Goal: Information Seeking & Learning: Learn about a topic

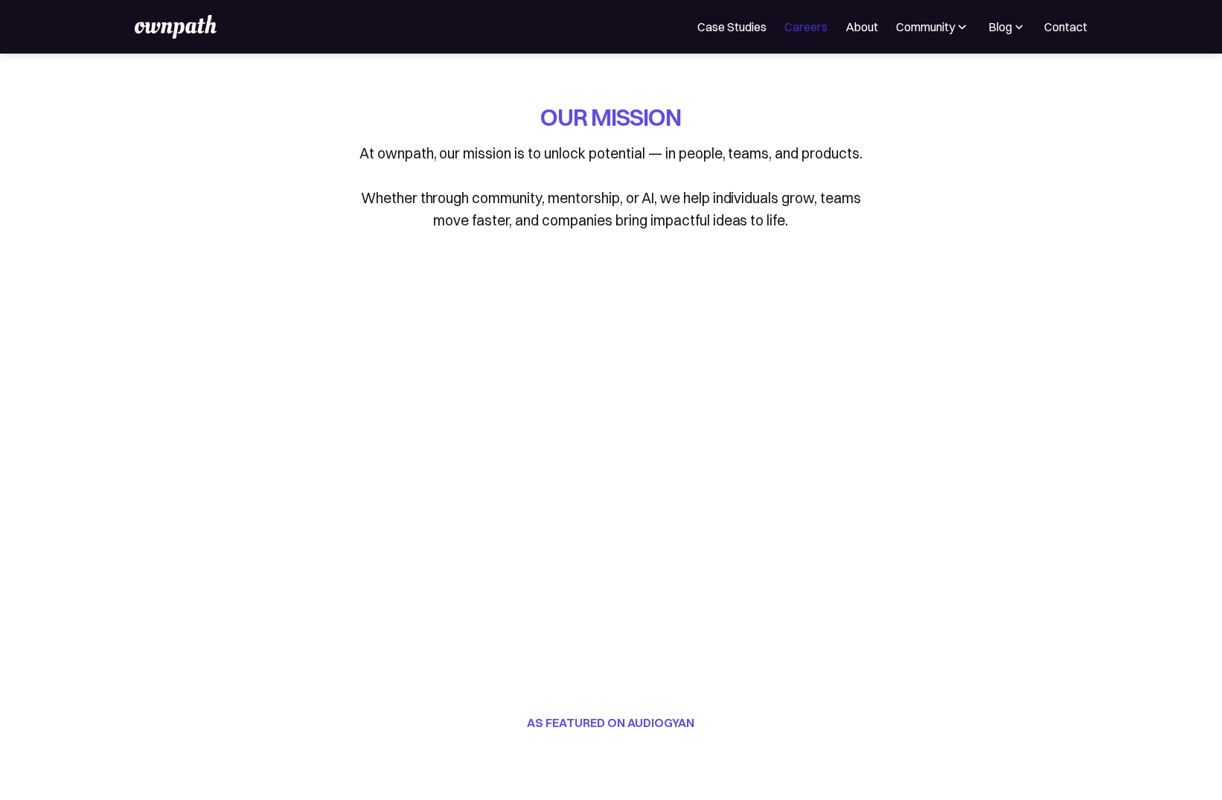
click at [810, 18] on link "Careers" at bounding box center [805, 27] width 43 height 18
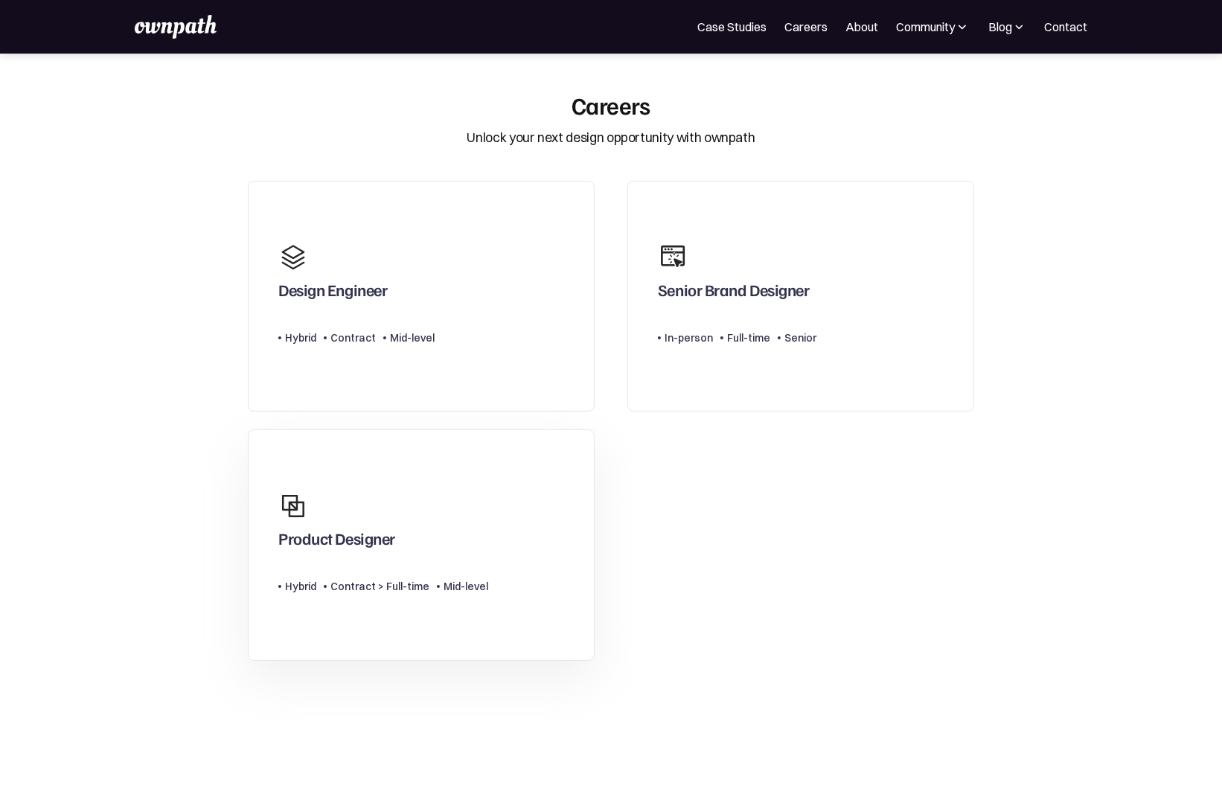
click at [456, 550] on div "Product Designer" at bounding box center [383, 519] width 210 height 71
